Goal: Task Accomplishment & Management: Manage account settings

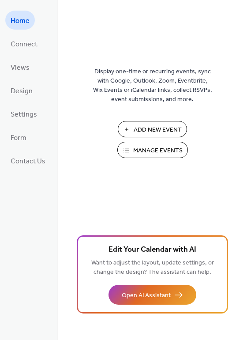
click at [154, 149] on span "Manage Events" at bounding box center [157, 150] width 49 height 9
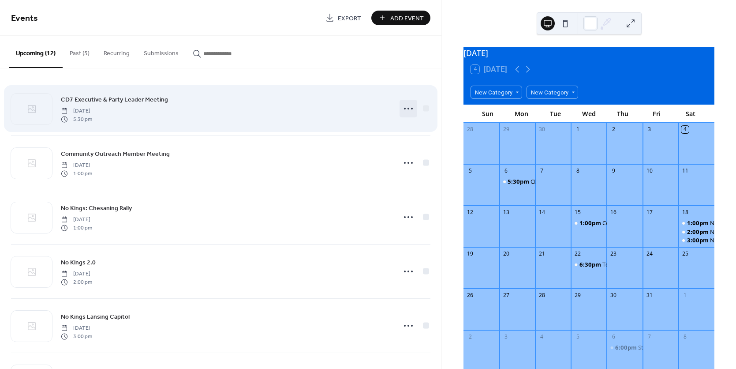
click at [404, 109] on circle at bounding box center [405, 109] width 2 height 2
click at [308, 104] on div "CD7 Executive & Party Leader Meeting Monday, October 6, 2025 5:30 pm" at bounding box center [226, 108] width 330 height 28
click at [426, 109] on div at bounding box center [426, 108] width 6 height 6
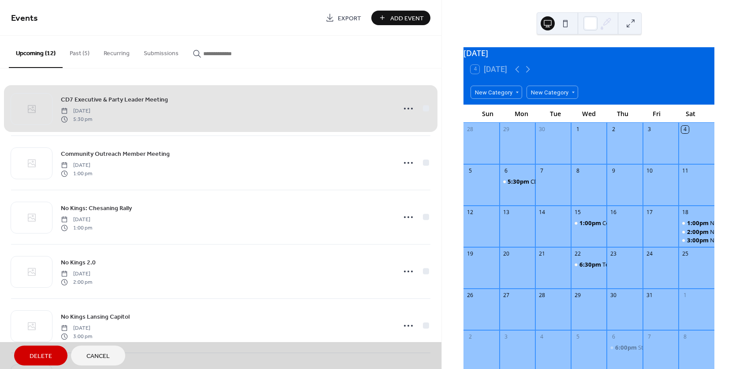
click at [421, 108] on div "CD7 Executive & Party Leader Meeting Monday, October 6, 2025 5:30 pm" at bounding box center [220, 109] width 419 height 54
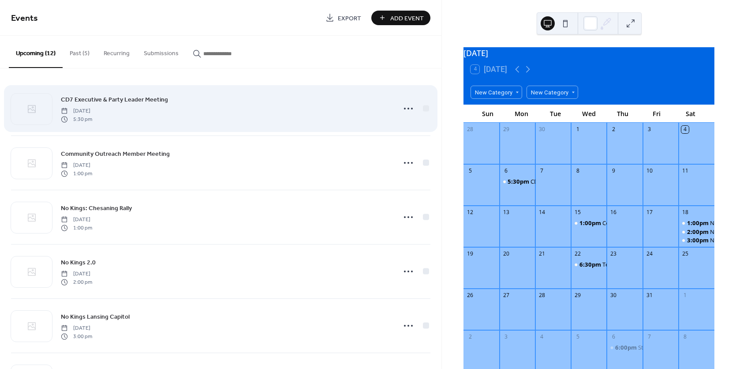
click at [284, 114] on div "CD7 Executive & Party Leader Meeting Monday, October 6, 2025 5:30 pm" at bounding box center [226, 108] width 330 height 28
click at [407, 108] on icon at bounding box center [408, 108] width 14 height 14
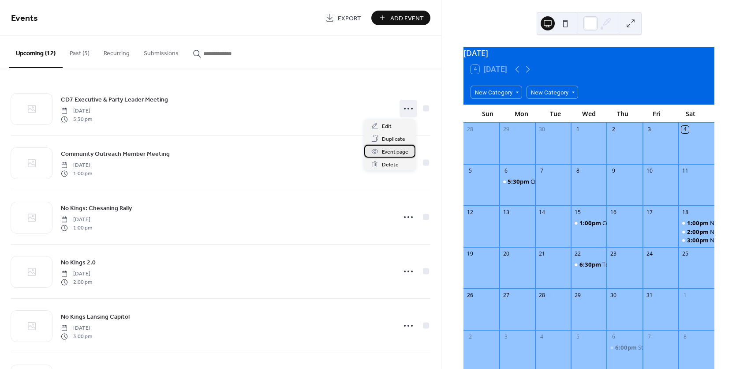
click at [397, 151] on span "Event page" at bounding box center [395, 151] width 26 height 9
click at [597, 191] on div at bounding box center [589, 189] width 36 height 25
click at [588, 189] on div at bounding box center [589, 189] width 36 height 25
click at [527, 73] on icon at bounding box center [528, 69] width 11 height 11
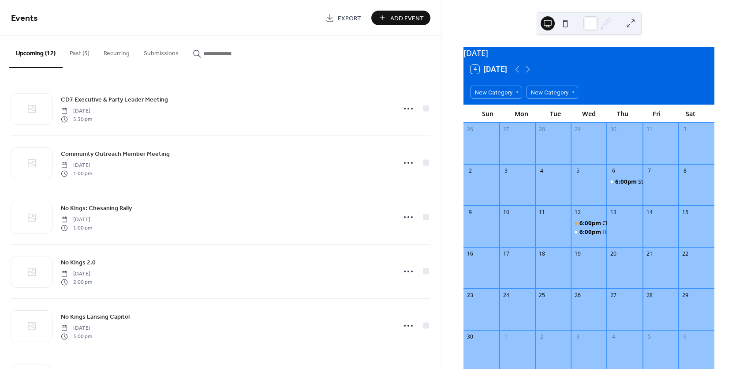
click at [120, 51] on button "Recurring" at bounding box center [117, 51] width 40 height 31
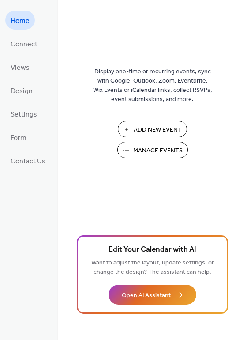
click at [161, 152] on span "Manage Events" at bounding box center [157, 150] width 49 height 9
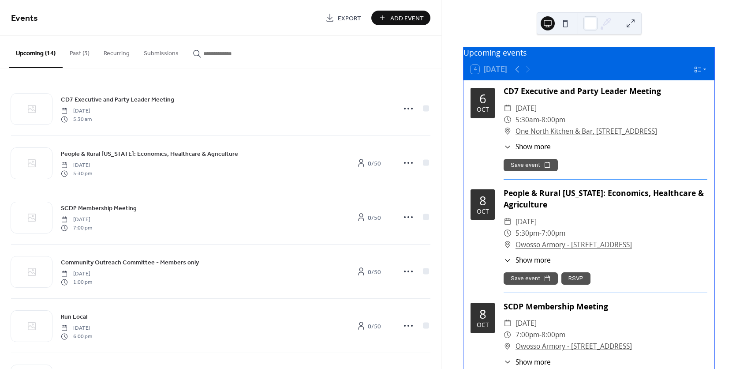
click at [116, 55] on button "Recurring" at bounding box center [117, 51] width 40 height 31
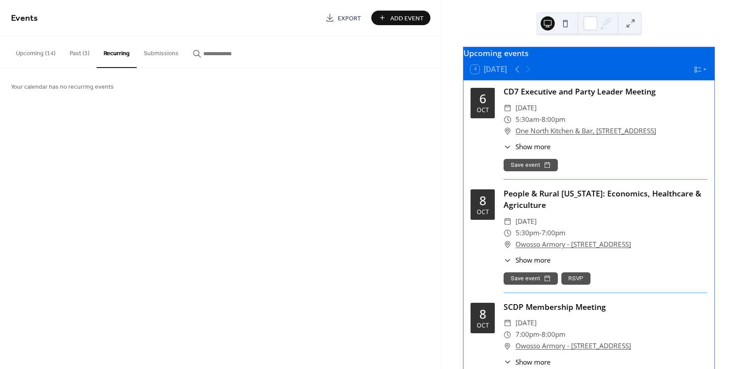
click at [116, 55] on button "Recurring" at bounding box center [117, 52] width 40 height 32
